Goal: Task Accomplishment & Management: Manage account settings

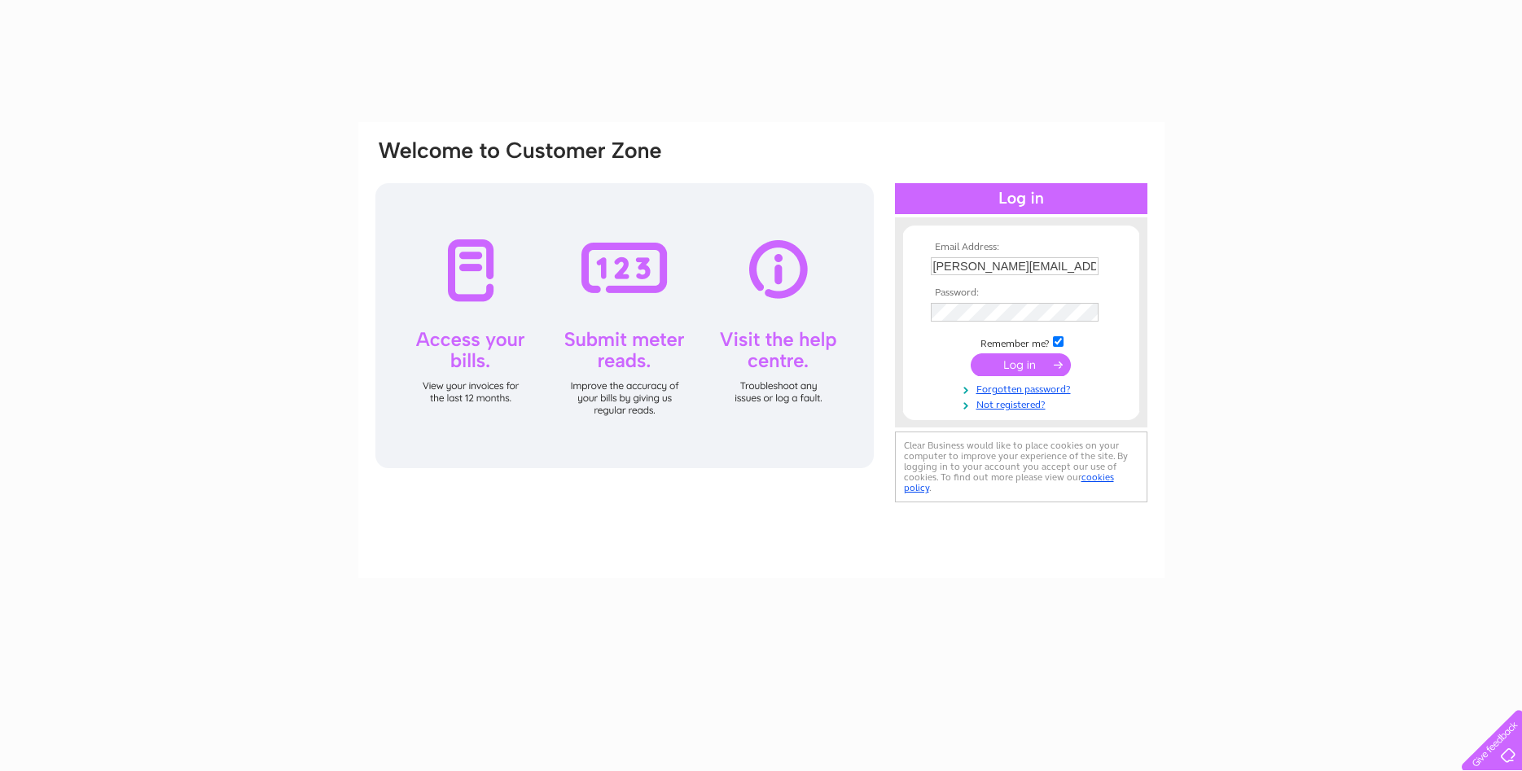
click at [1013, 366] on input "submit" at bounding box center [1021, 364] width 100 height 23
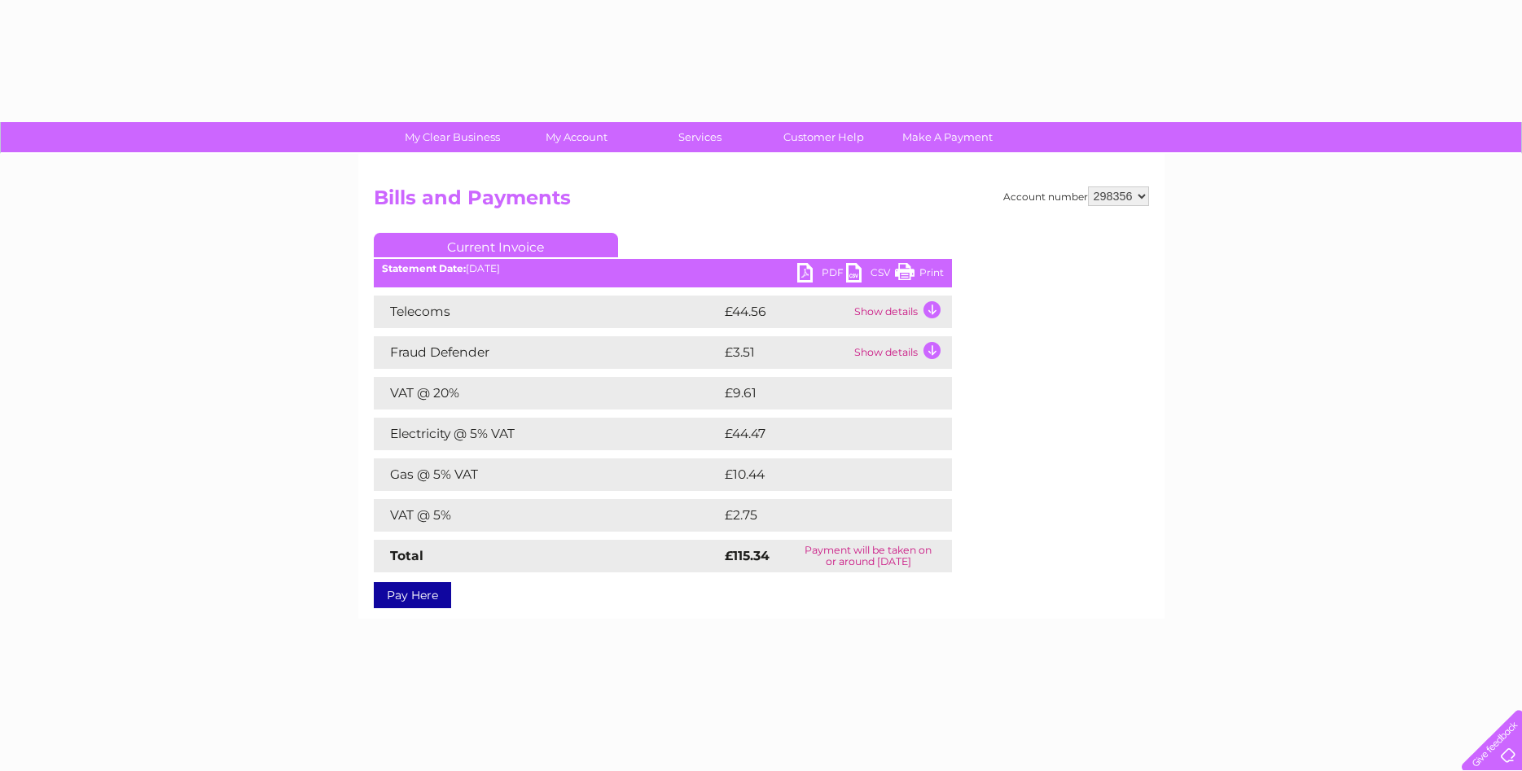
click at [931, 271] on link "Print" at bounding box center [919, 275] width 49 height 24
